Goal: Task Accomplishment & Management: Use online tool/utility

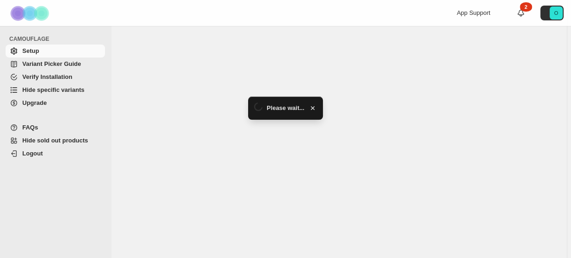
click at [52, 90] on span "Hide specific variants" at bounding box center [53, 89] width 62 height 7
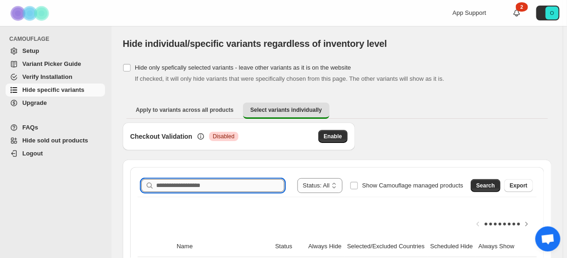
click at [224, 183] on input "Search product name" at bounding box center [220, 185] width 128 height 13
paste input "**********"
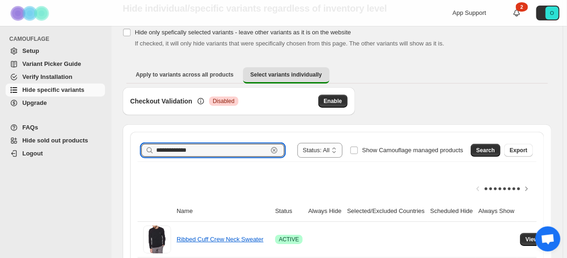
scroll to position [74, 0]
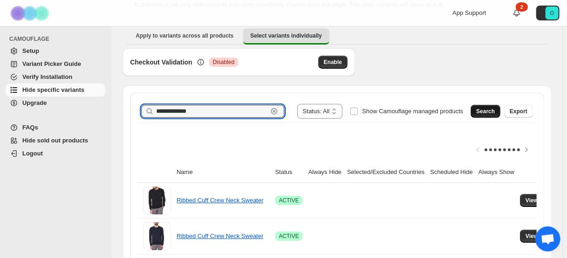
type input "**********"
click at [489, 105] on button "Search" at bounding box center [486, 111] width 30 height 13
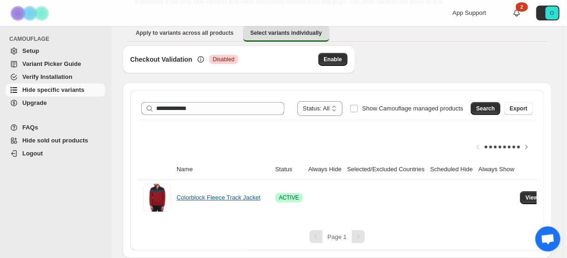
scroll to position [82, 0]
click at [521, 192] on button "View variants" at bounding box center [543, 198] width 47 height 13
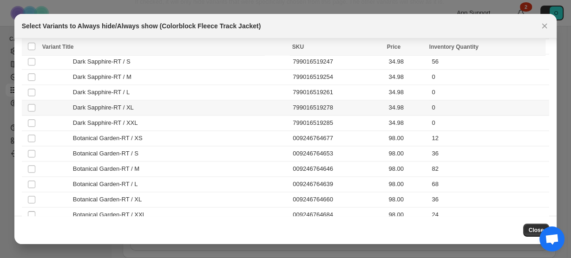
scroll to position [877, 0]
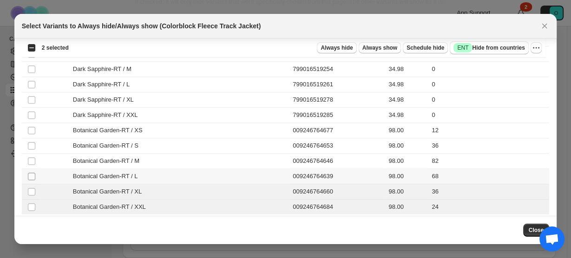
click at [35, 172] on span ":r7:" at bounding box center [31, 176] width 8 height 8
click at [36, 154] on td "Select product variant" at bounding box center [31, 161] width 18 height 15
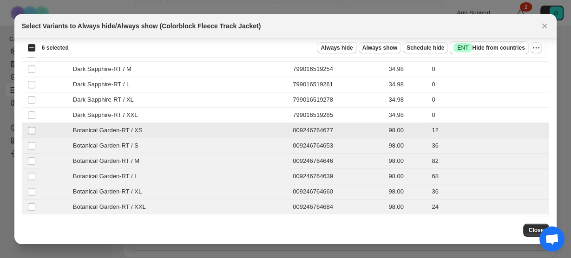
scroll to position [840, 0]
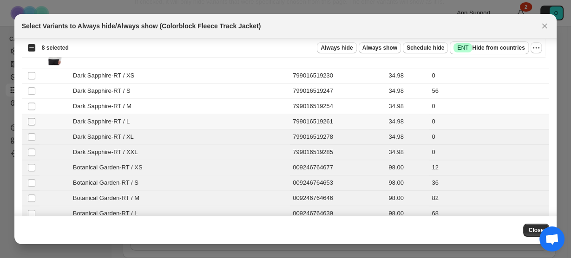
click at [32, 121] on span ":r7:" at bounding box center [31, 122] width 8 height 8
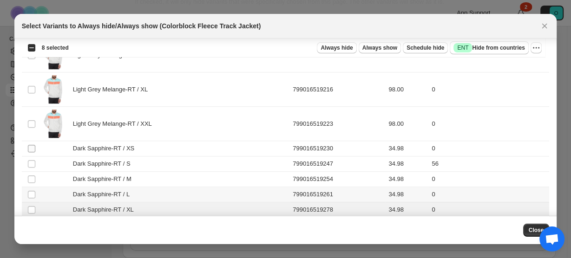
scroll to position [765, 0]
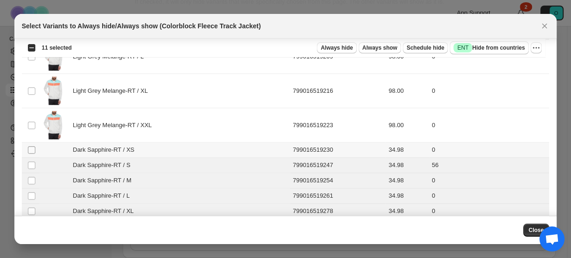
click at [32, 146] on span ":r7:" at bounding box center [31, 150] width 8 height 8
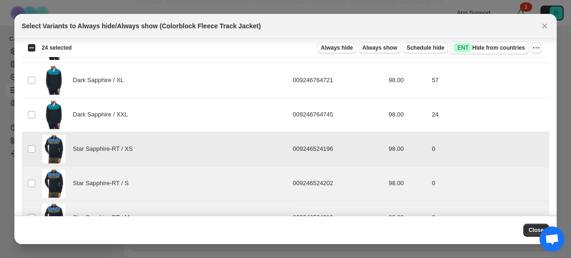
scroll to position [319, 0]
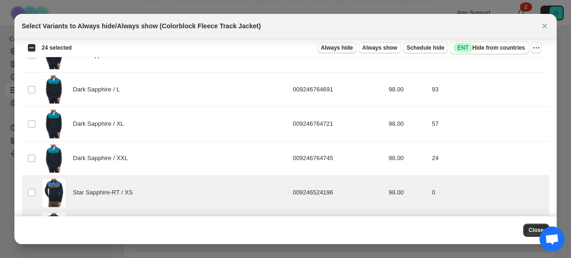
click at [351, 47] on span "Always hide" at bounding box center [337, 47] width 32 height 7
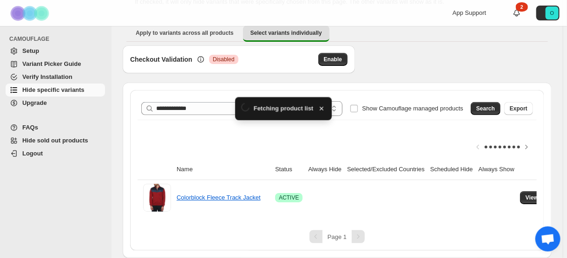
scroll to position [82, 0]
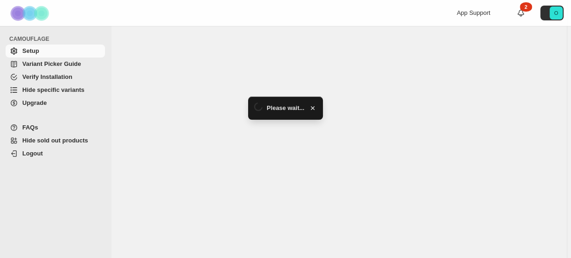
click at [43, 91] on span "Hide specific variants" at bounding box center [53, 89] width 62 height 7
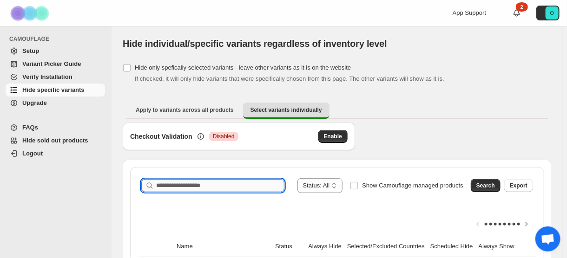
click at [217, 182] on input "Search product name" at bounding box center [220, 185] width 128 height 13
paste input "**********"
click at [490, 186] on span "Search" at bounding box center [486, 185] width 19 height 7
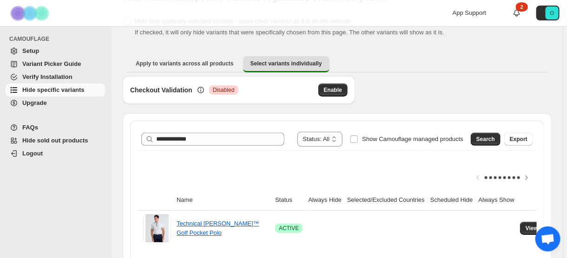
scroll to position [74, 0]
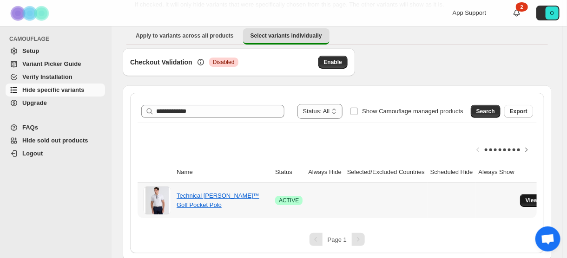
click at [526, 199] on span "View variants" at bounding box center [544, 200] width 36 height 7
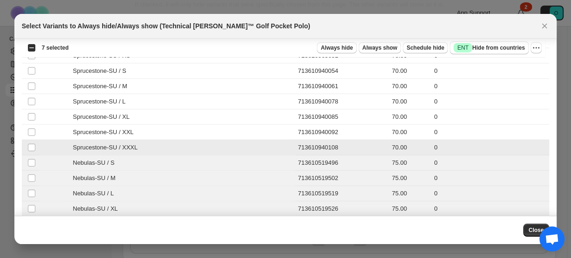
scroll to position [1923, 0]
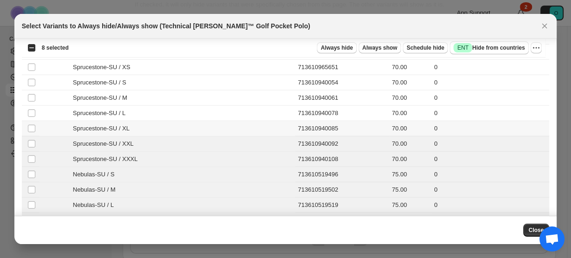
click at [33, 121] on td "Select product variant" at bounding box center [31, 128] width 18 height 15
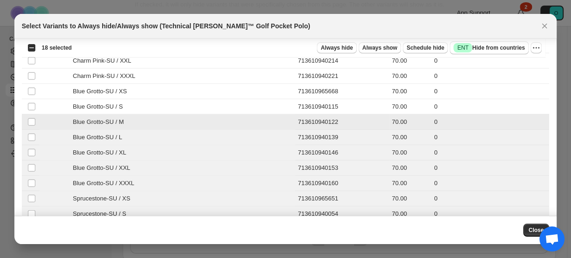
scroll to position [1775, 0]
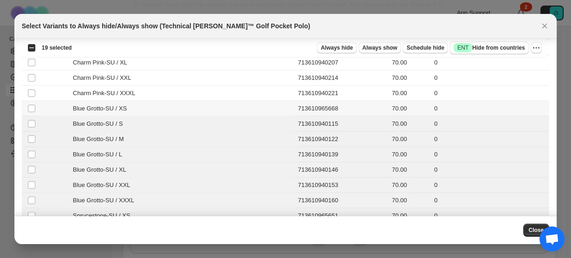
click at [32, 101] on td "Select product variant" at bounding box center [31, 108] width 18 height 15
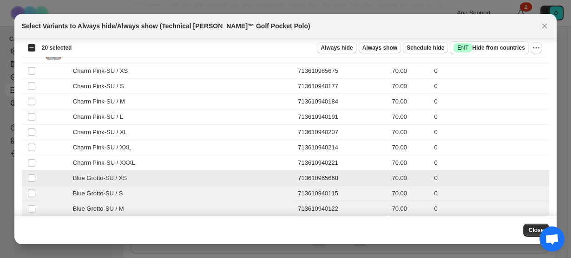
scroll to position [1700, 0]
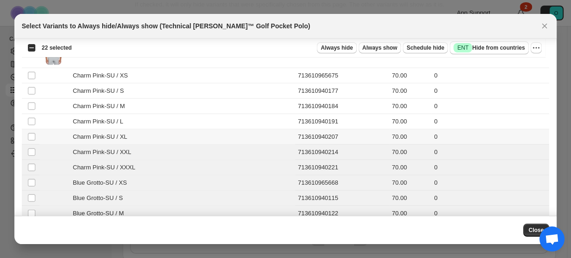
click at [30, 130] on td "Select product variant" at bounding box center [31, 137] width 18 height 15
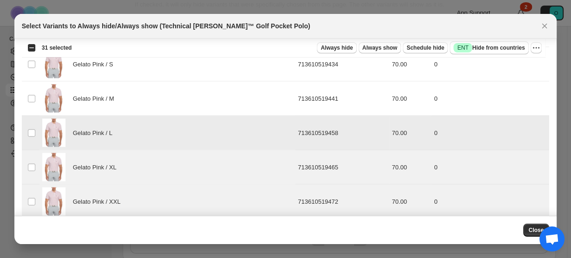
scroll to position [1477, 0]
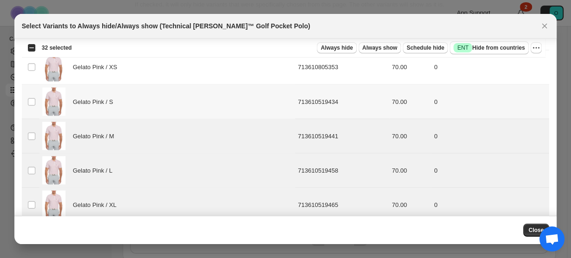
click at [33, 99] on td "Select product variant" at bounding box center [31, 102] width 18 height 34
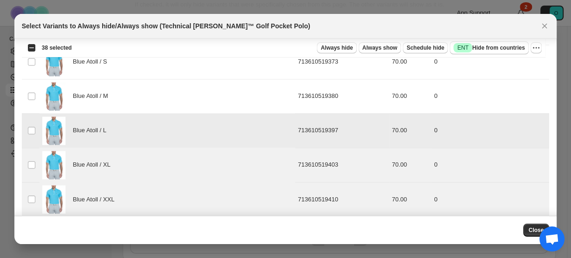
scroll to position [1217, 0]
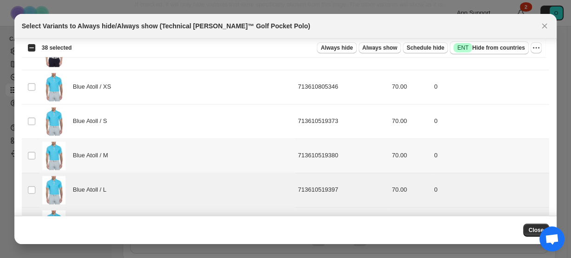
click at [31, 144] on td "Select product variant" at bounding box center [31, 156] width 18 height 34
click at [31, 110] on td "Select product variant" at bounding box center [31, 121] width 18 height 34
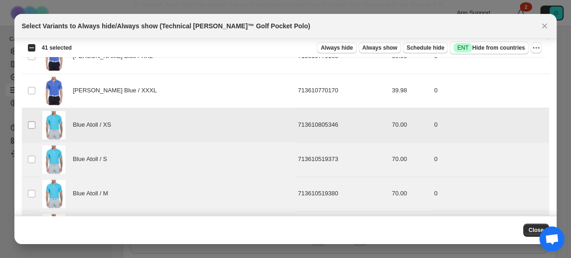
scroll to position [1142, 0]
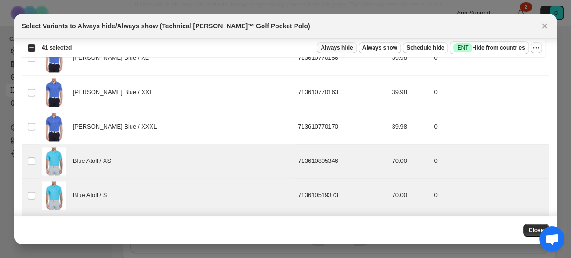
click at [346, 47] on span "Always hide" at bounding box center [337, 47] width 32 height 7
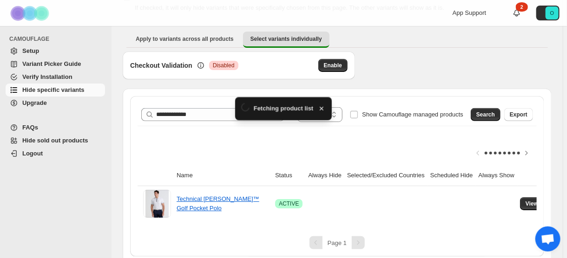
scroll to position [74, 0]
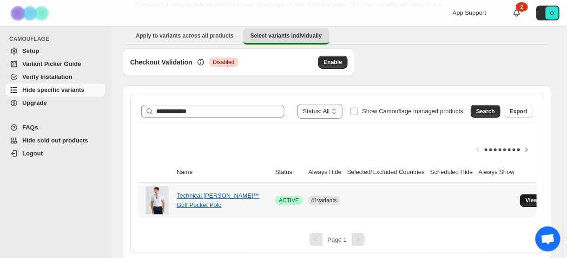
click at [526, 198] on span "View variants" at bounding box center [544, 200] width 36 height 7
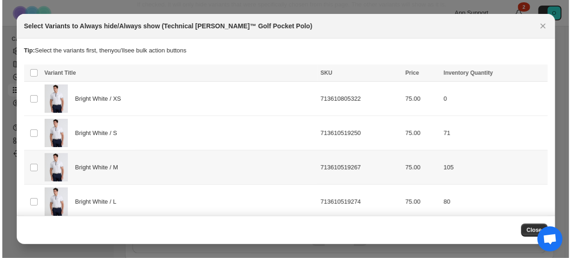
scroll to position [0, 0]
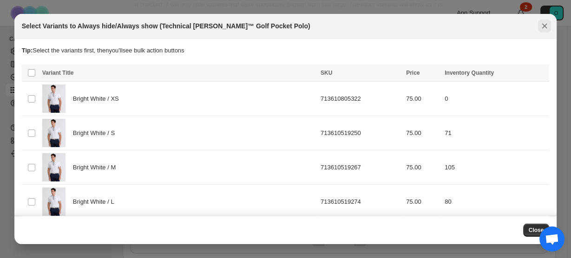
click at [543, 23] on icon "Close" at bounding box center [544, 25] width 9 height 9
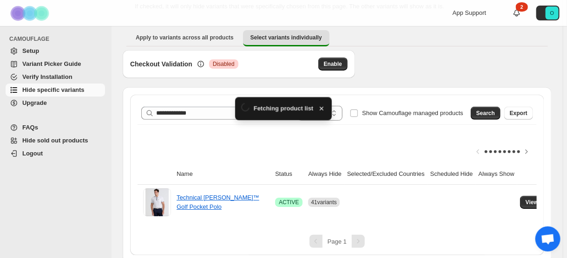
scroll to position [74, 0]
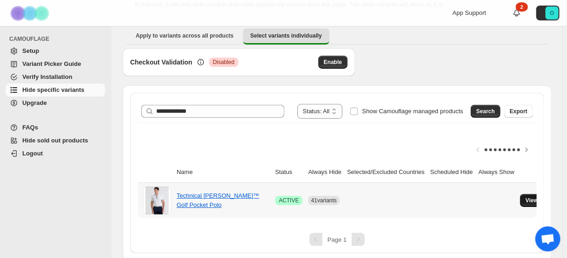
click at [528, 201] on span "View variants" at bounding box center [544, 200] width 36 height 7
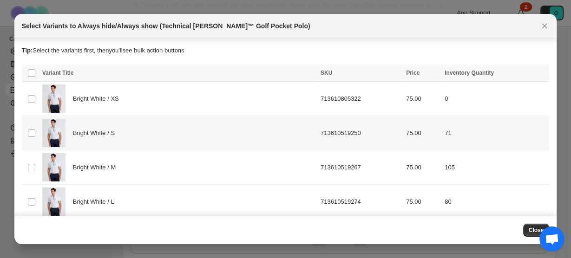
scroll to position [91, 0]
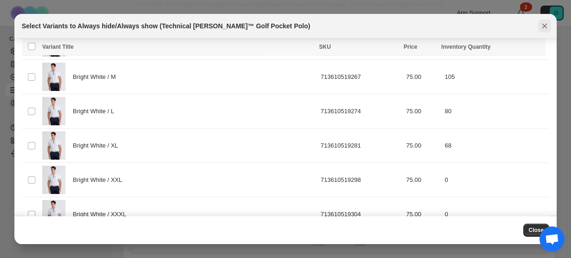
click at [544, 24] on icon "Close" at bounding box center [544, 25] width 9 height 9
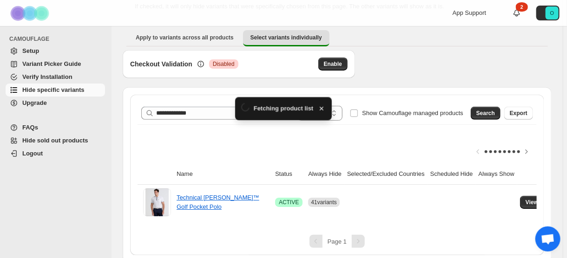
scroll to position [74, 0]
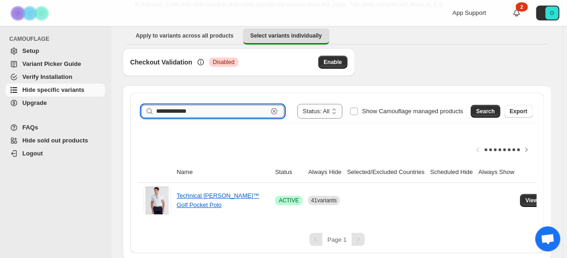
click at [215, 113] on input "**********" at bounding box center [212, 111] width 112 height 13
paste input "text"
type input "**********"
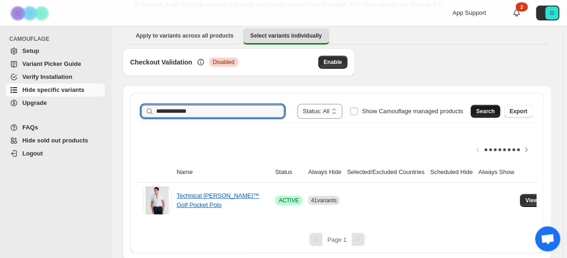
click at [495, 113] on span "Search" at bounding box center [486, 111] width 19 height 7
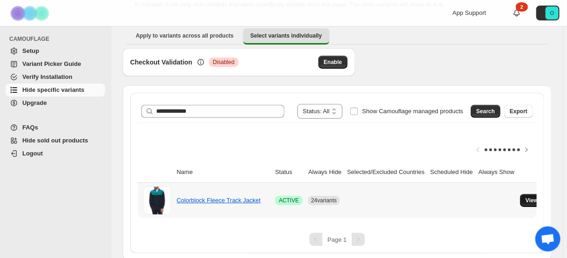
click at [526, 199] on span "View variants" at bounding box center [544, 200] width 36 height 7
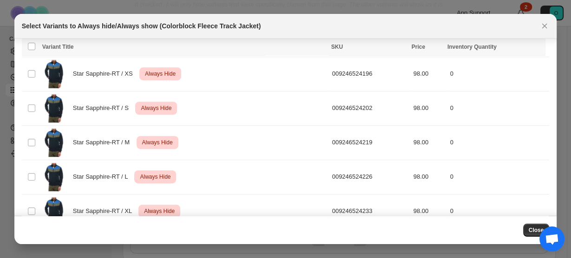
scroll to position [364, 0]
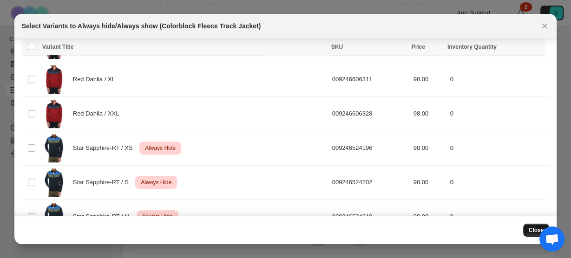
click at [535, 231] on span "Close" at bounding box center [536, 230] width 15 height 7
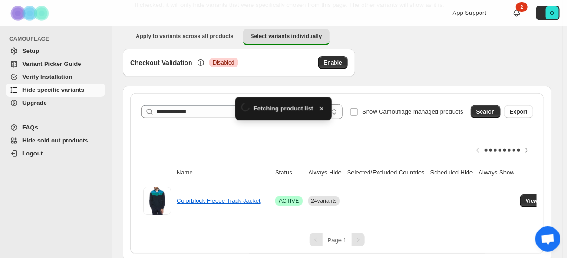
scroll to position [74, 0]
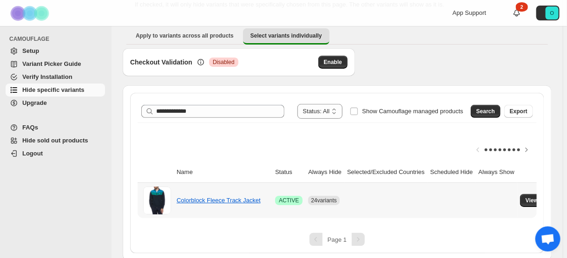
click at [517, 192] on td "View variants" at bounding box center [544, 200] width 55 height 35
click at [526, 198] on span "View variants" at bounding box center [544, 200] width 36 height 7
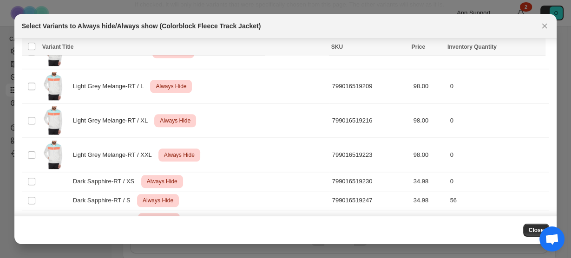
scroll to position [624, 0]
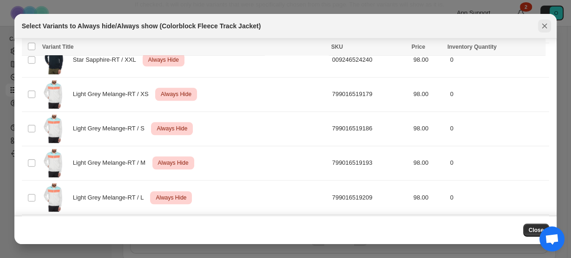
click at [543, 30] on icon "Close" at bounding box center [544, 25] width 9 height 9
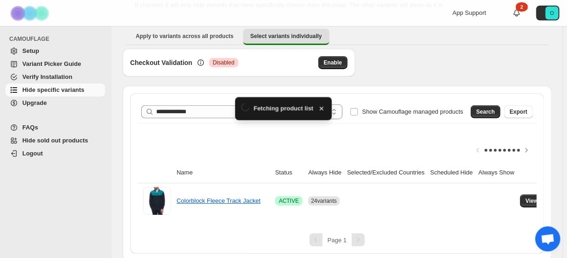
scroll to position [74, 0]
